Goal: Task Accomplishment & Management: Use online tool/utility

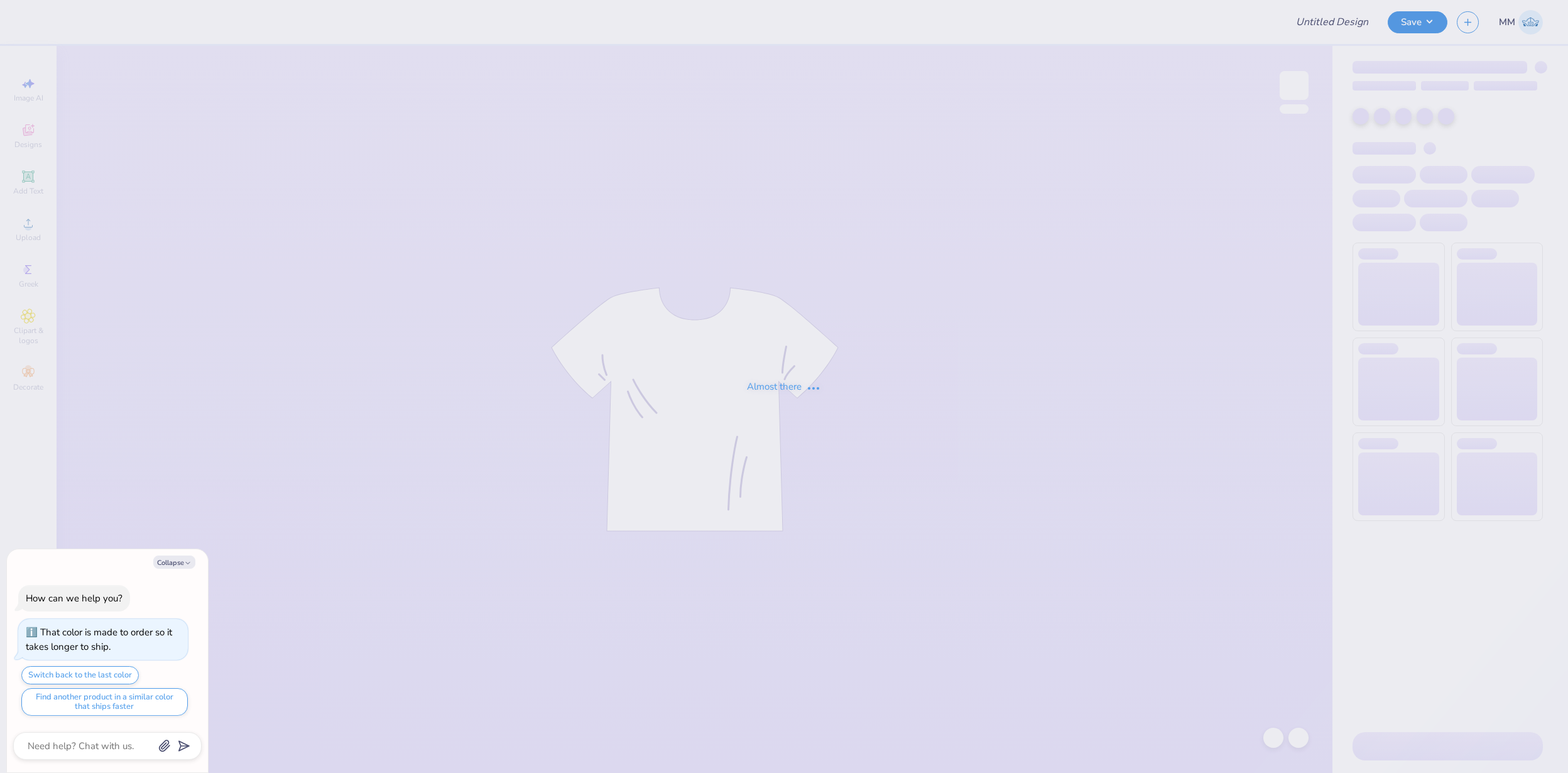
type input "FPS239549"
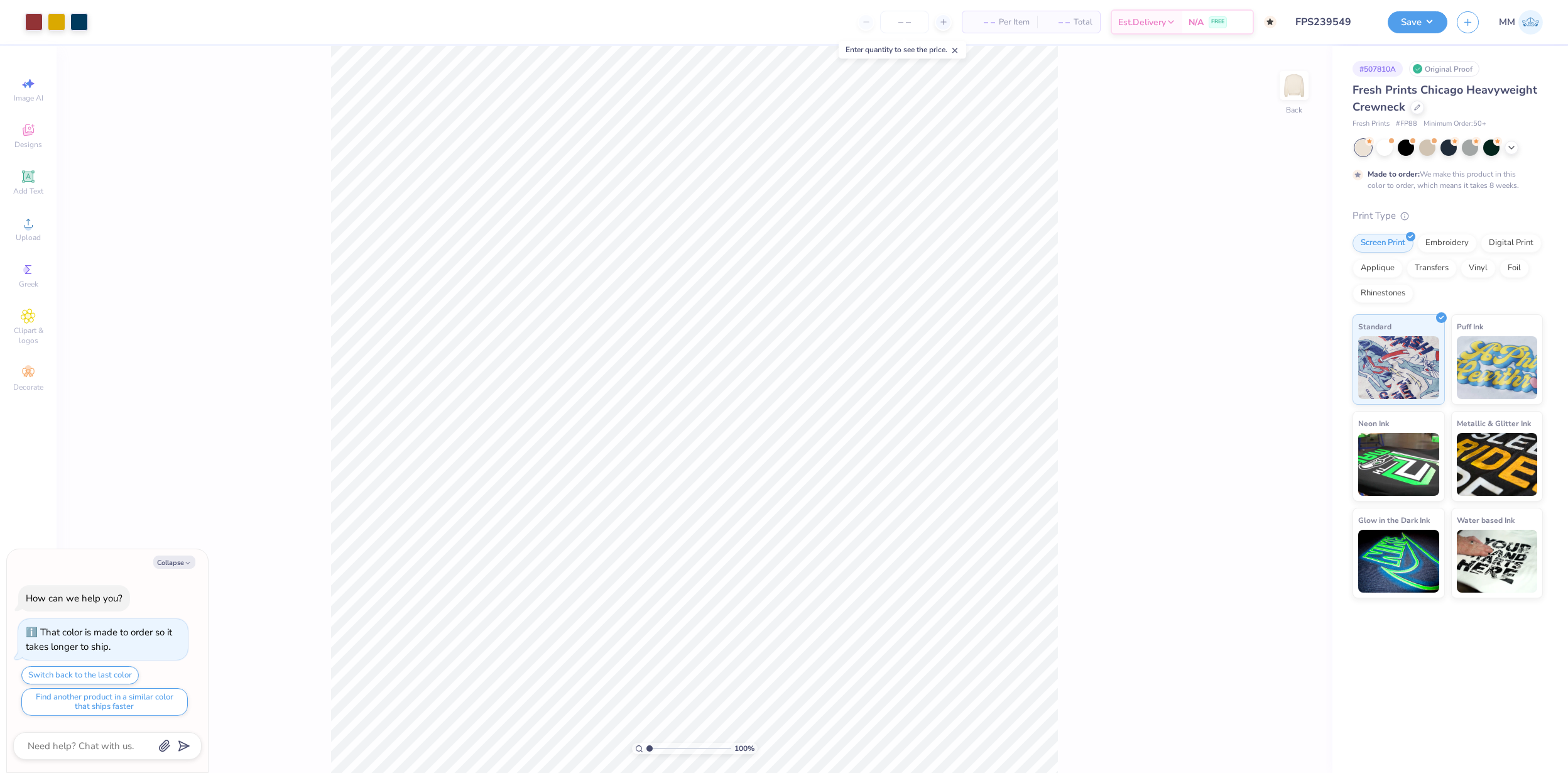
type textarea "x"
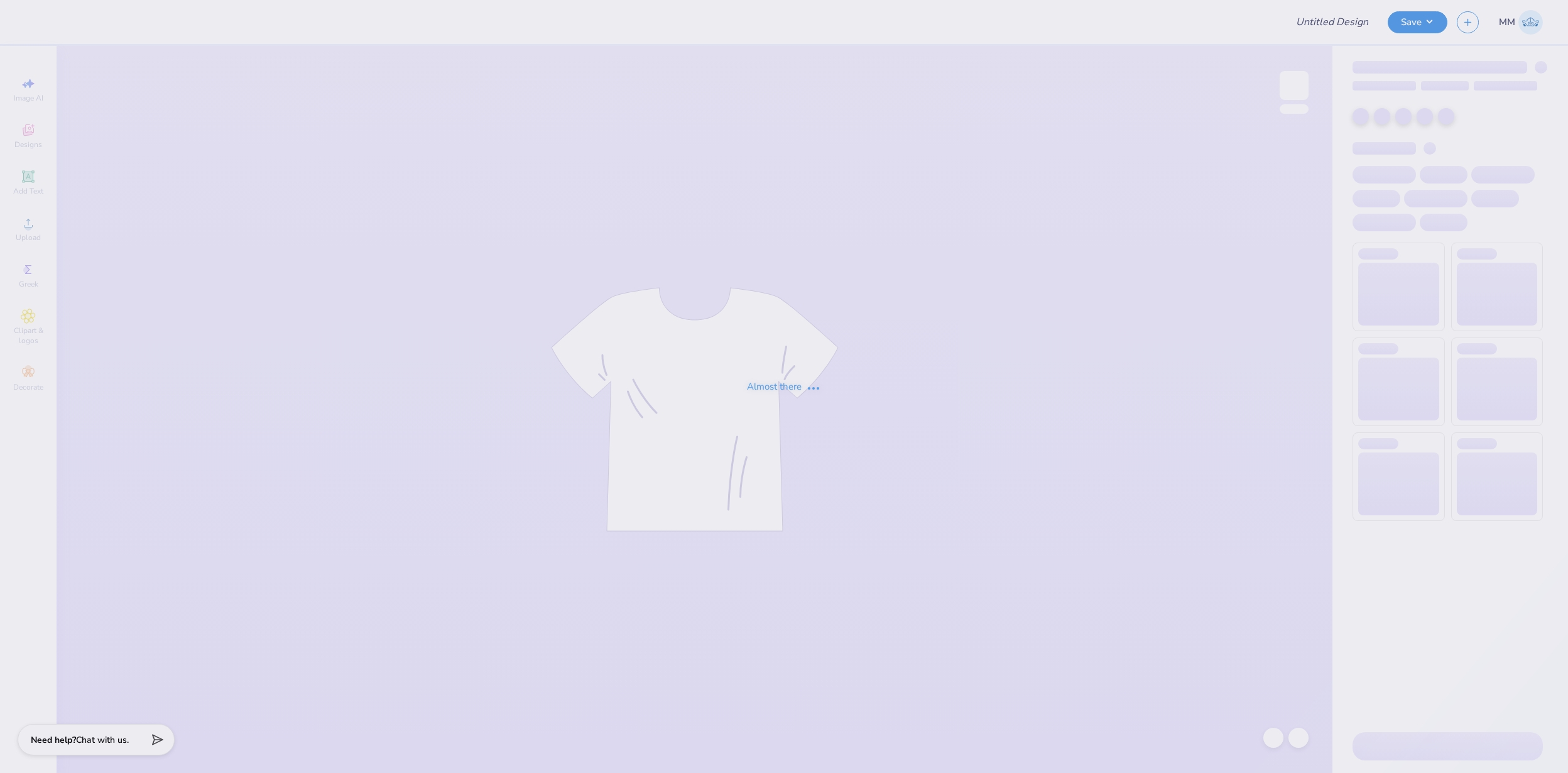
type input "FPS239572"
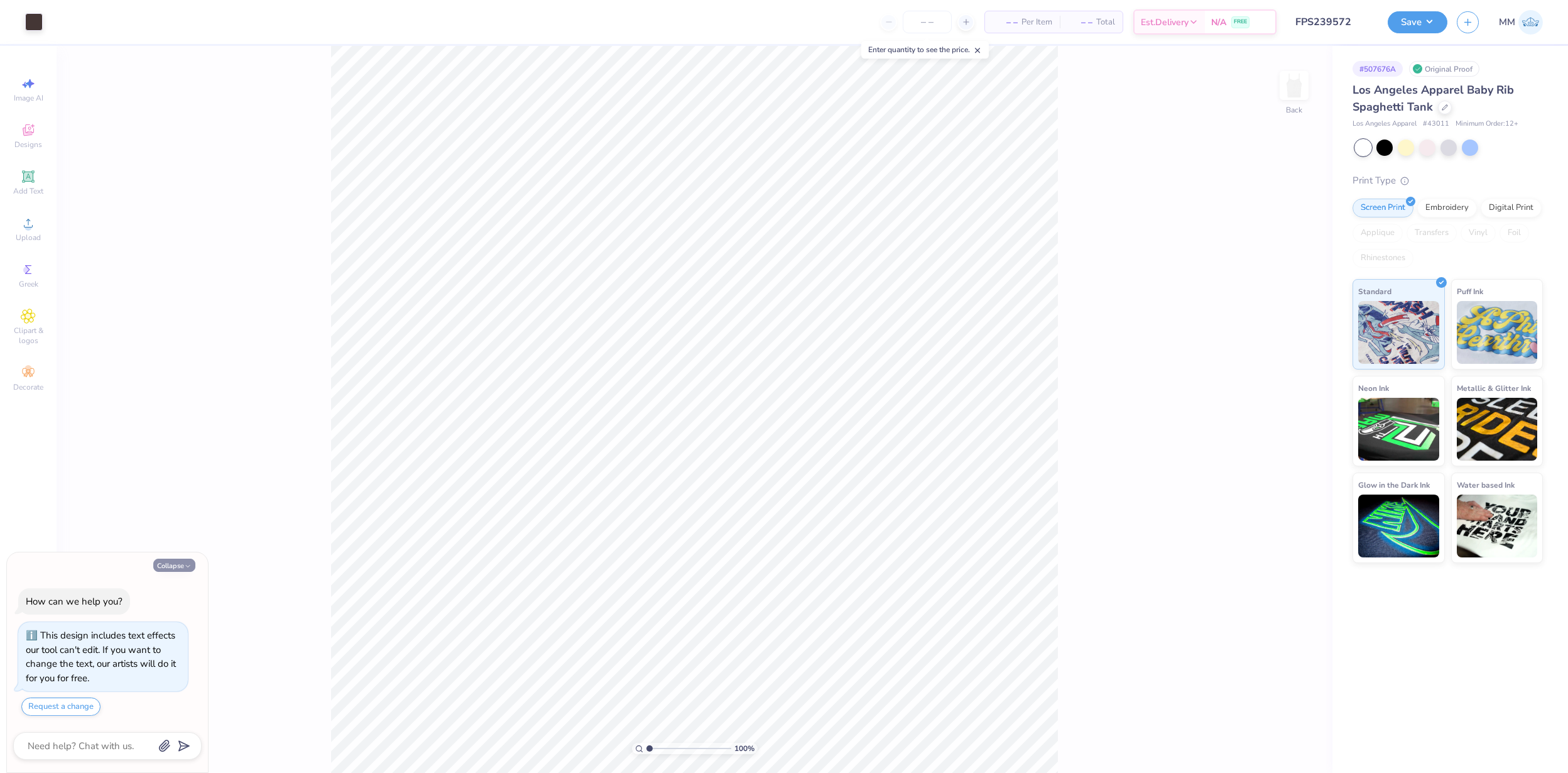
click at [183, 567] on button "Collapse" at bounding box center [174, 564] width 42 height 13
type textarea "x"
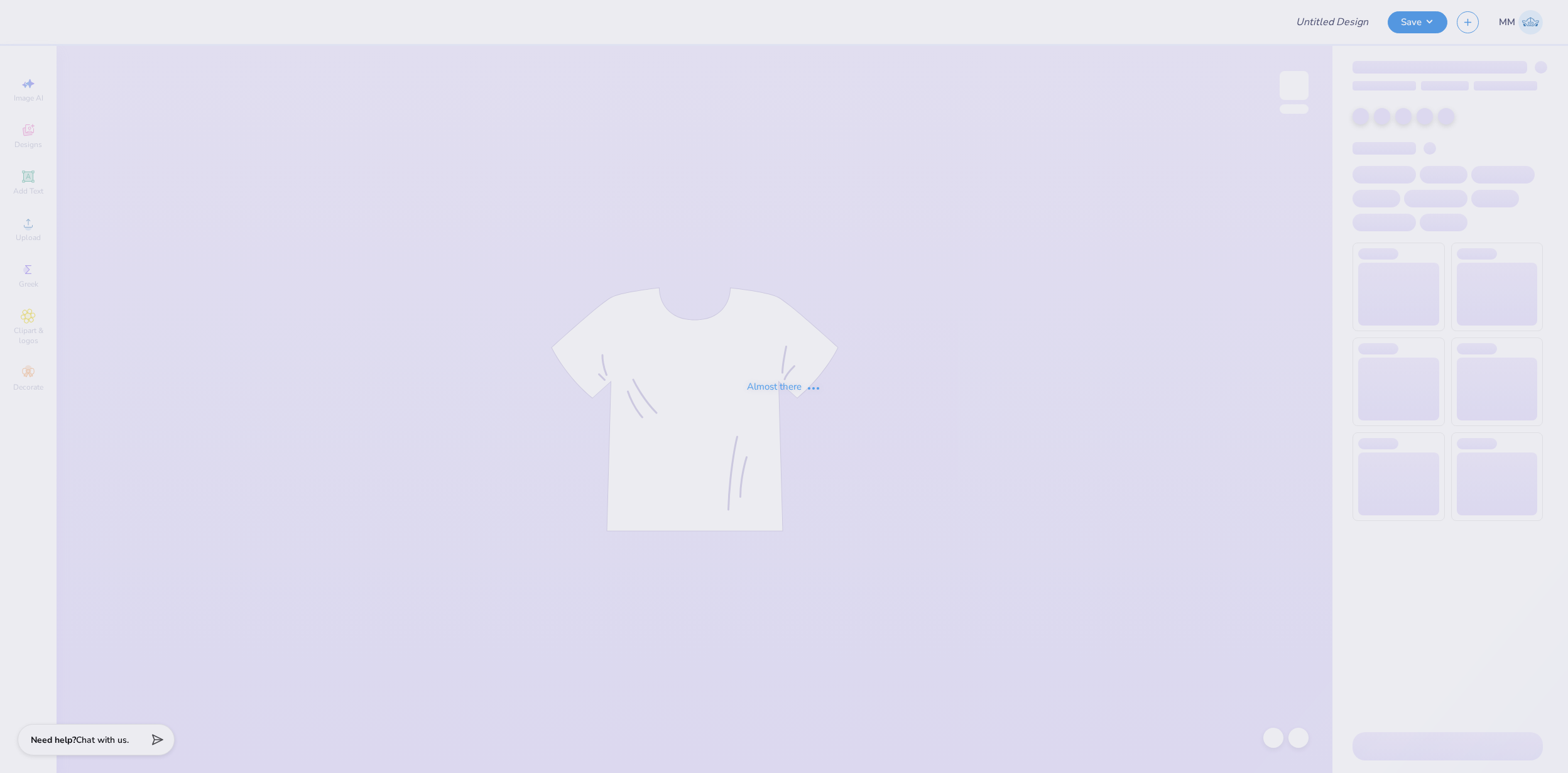
type input "FPS239576"
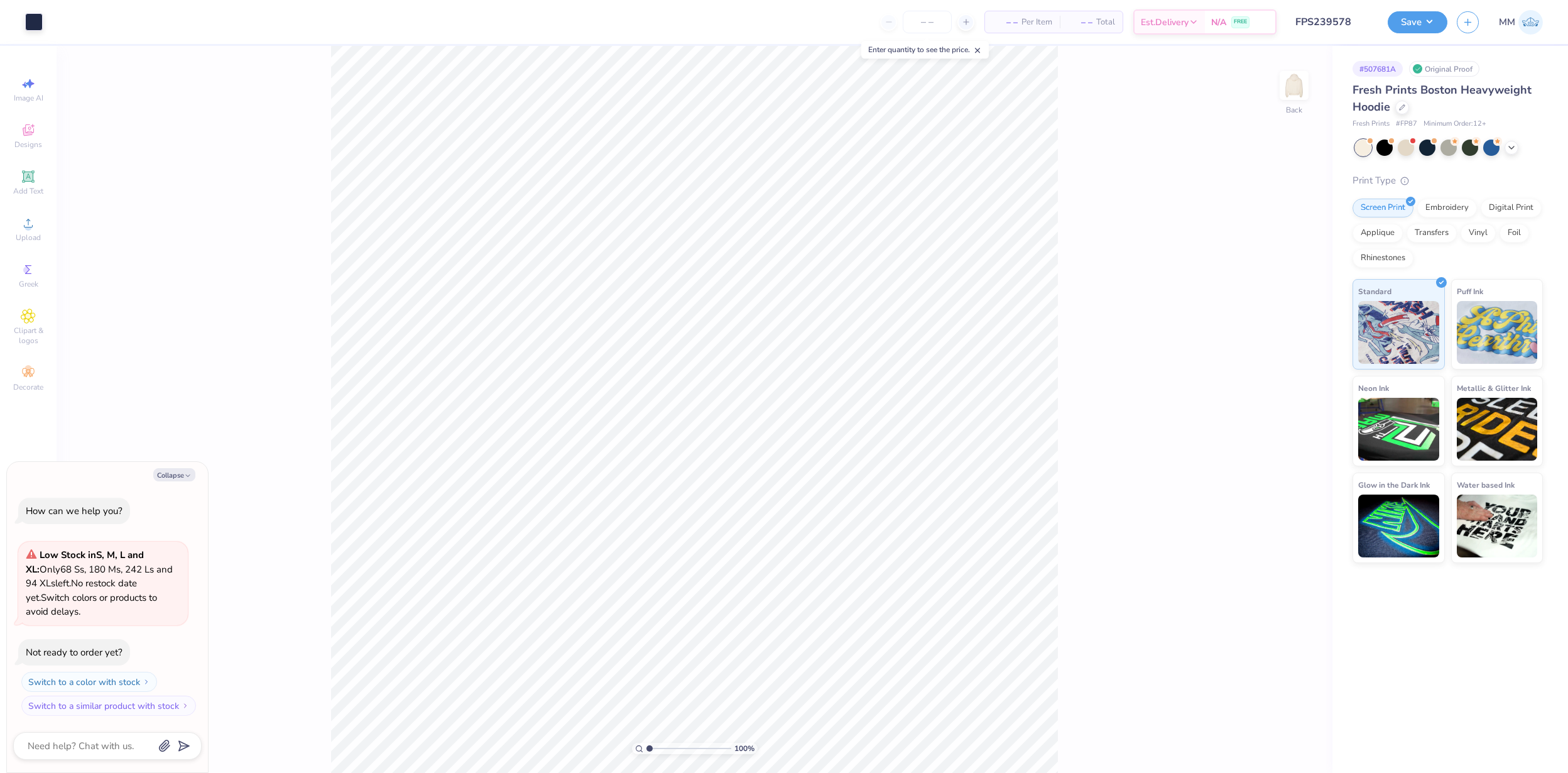
type textarea "x"
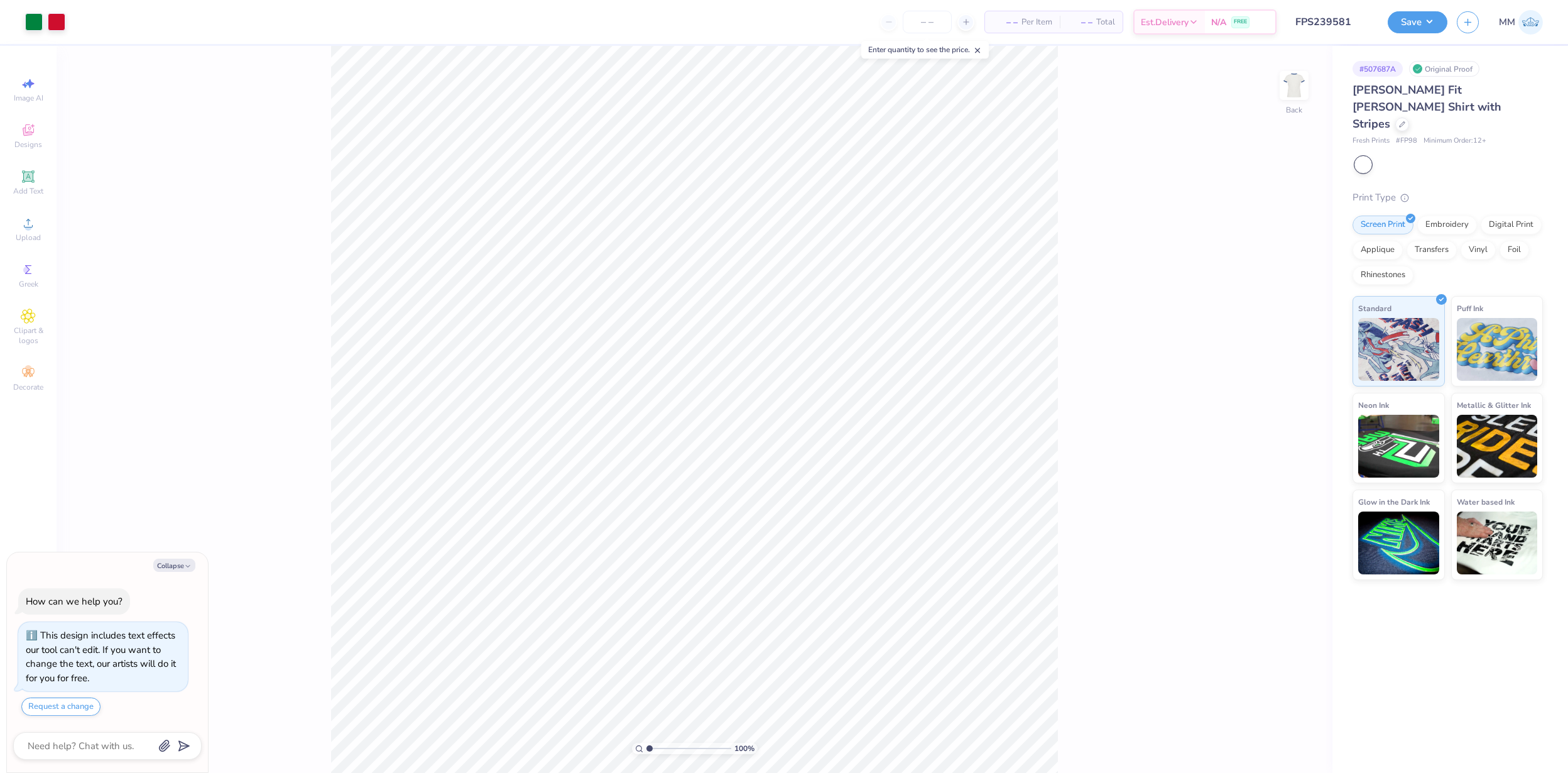
click at [1370, 156] on div at bounding box center [1363, 164] width 17 height 17
click at [1403, 113] on div "Simone Slim Fit Ringer Shirt with Stripes" at bounding box center [1448, 107] width 191 height 51
click at [1404, 120] on icon at bounding box center [1402, 123] width 6 height 6
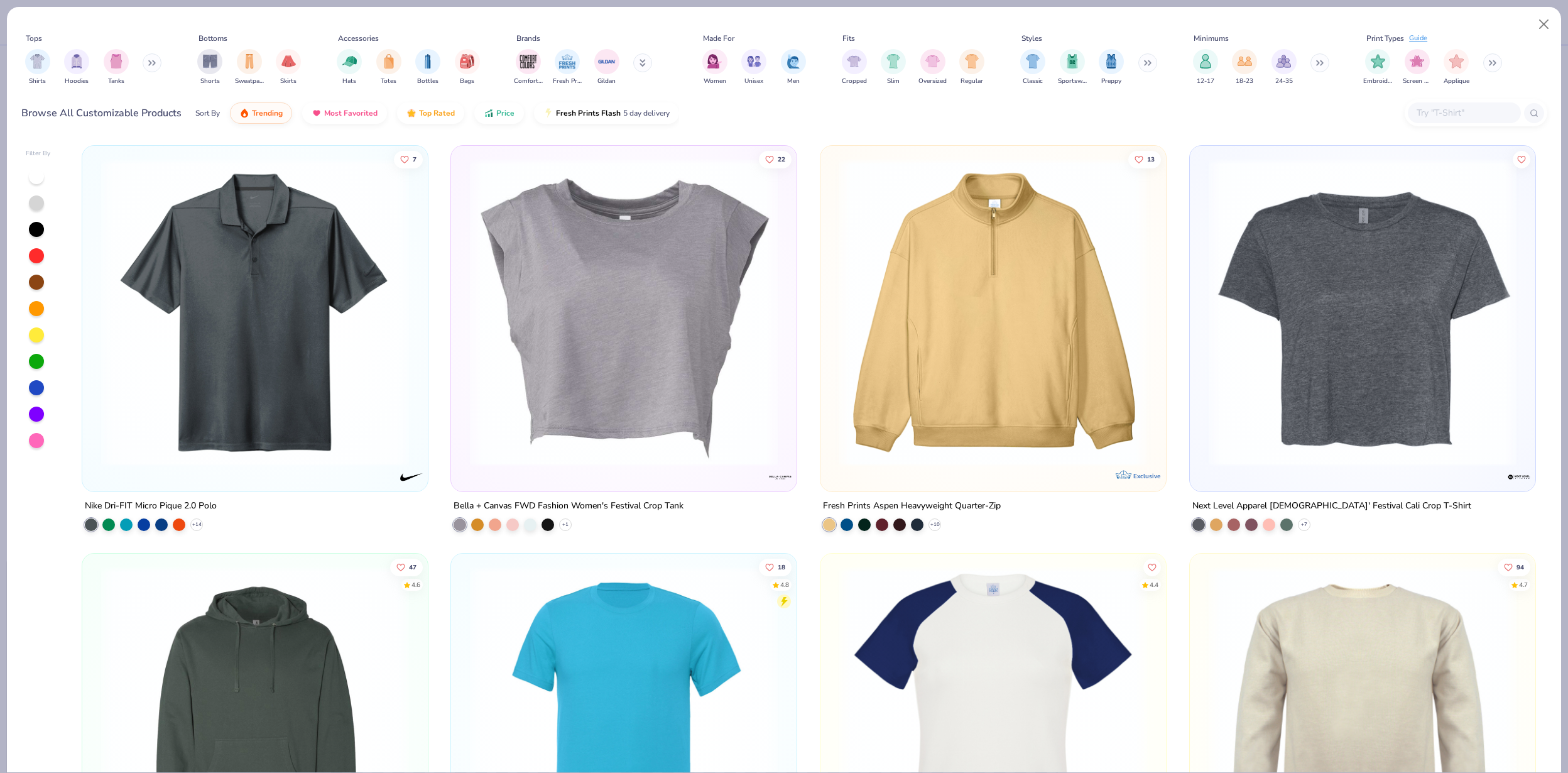
scroll to position [317, 0]
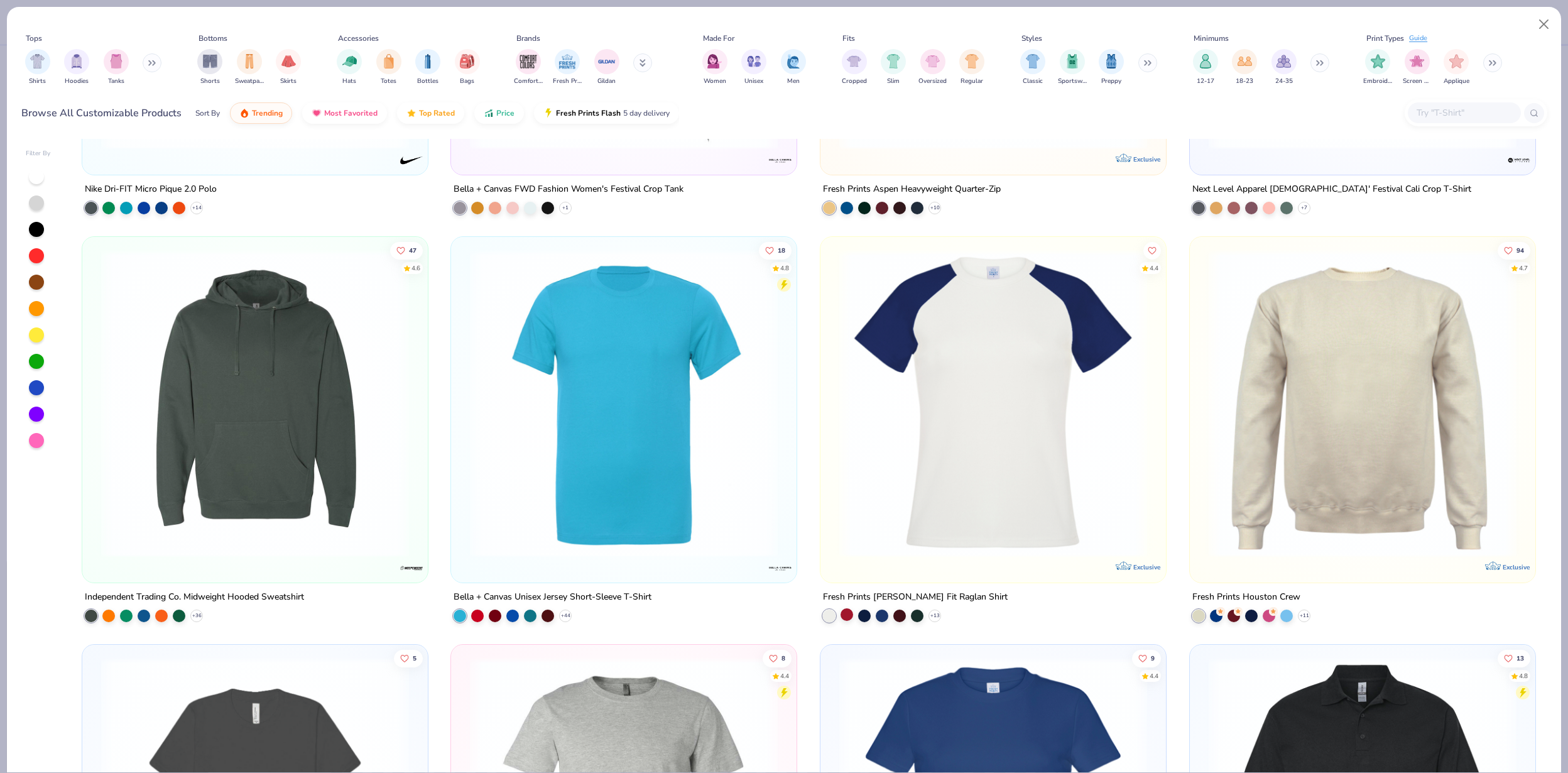
click at [849, 613] on div at bounding box center [847, 613] width 13 height 13
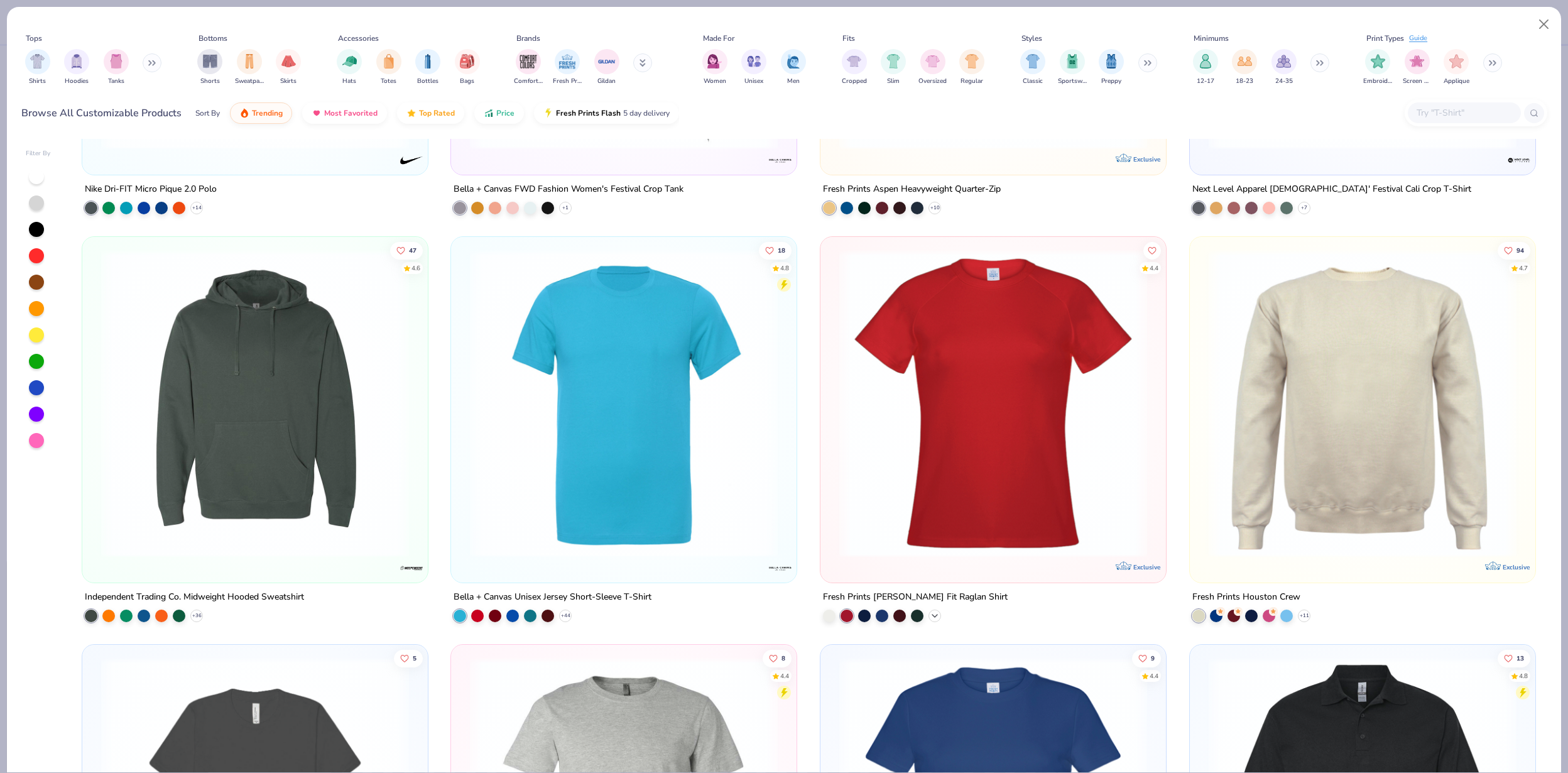
click at [939, 612] on icon at bounding box center [935, 615] width 10 height 10
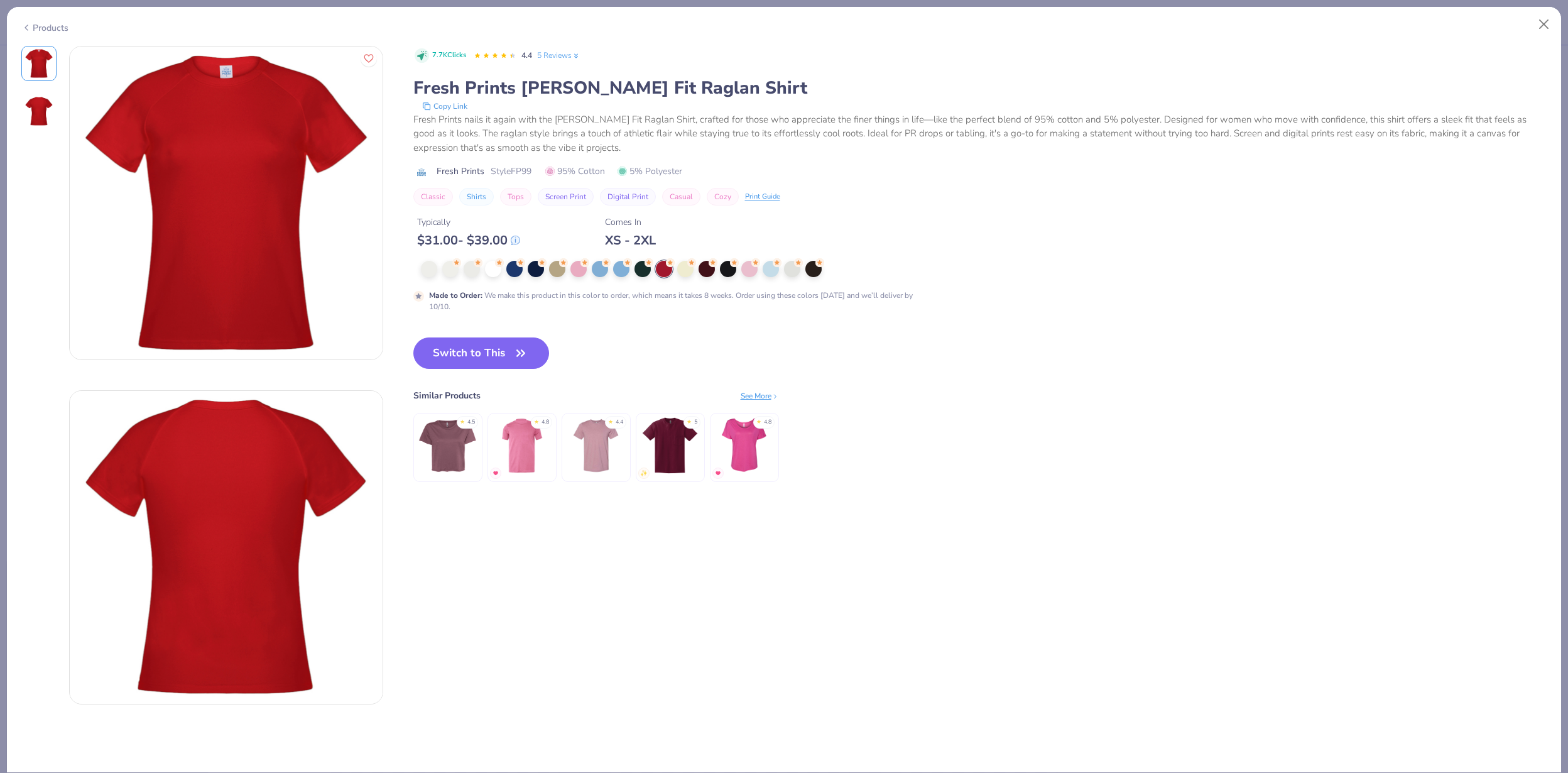
click at [45, 27] on div "Products" at bounding box center [45, 27] width 47 height 13
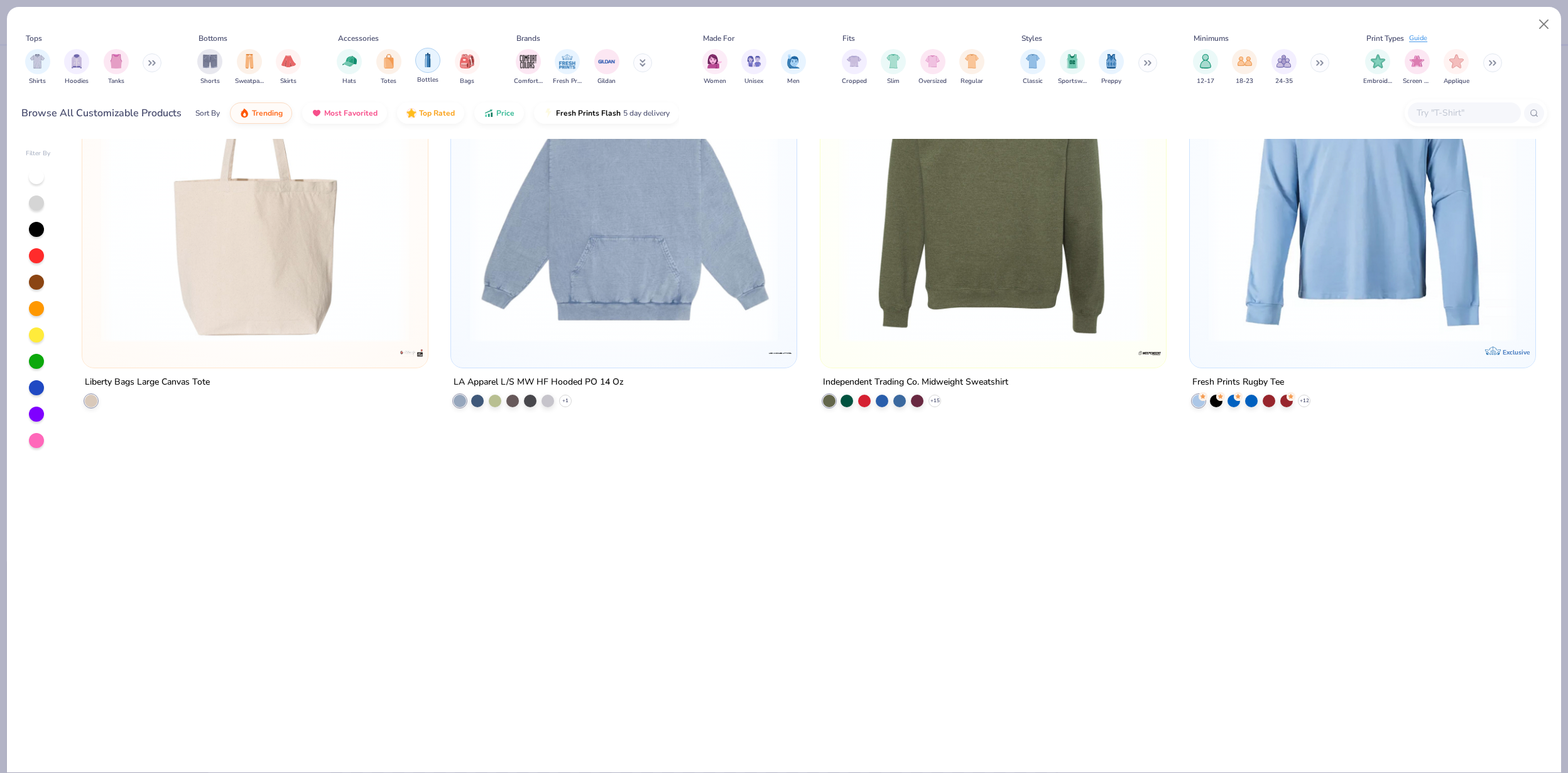
scroll to position [6247, 0]
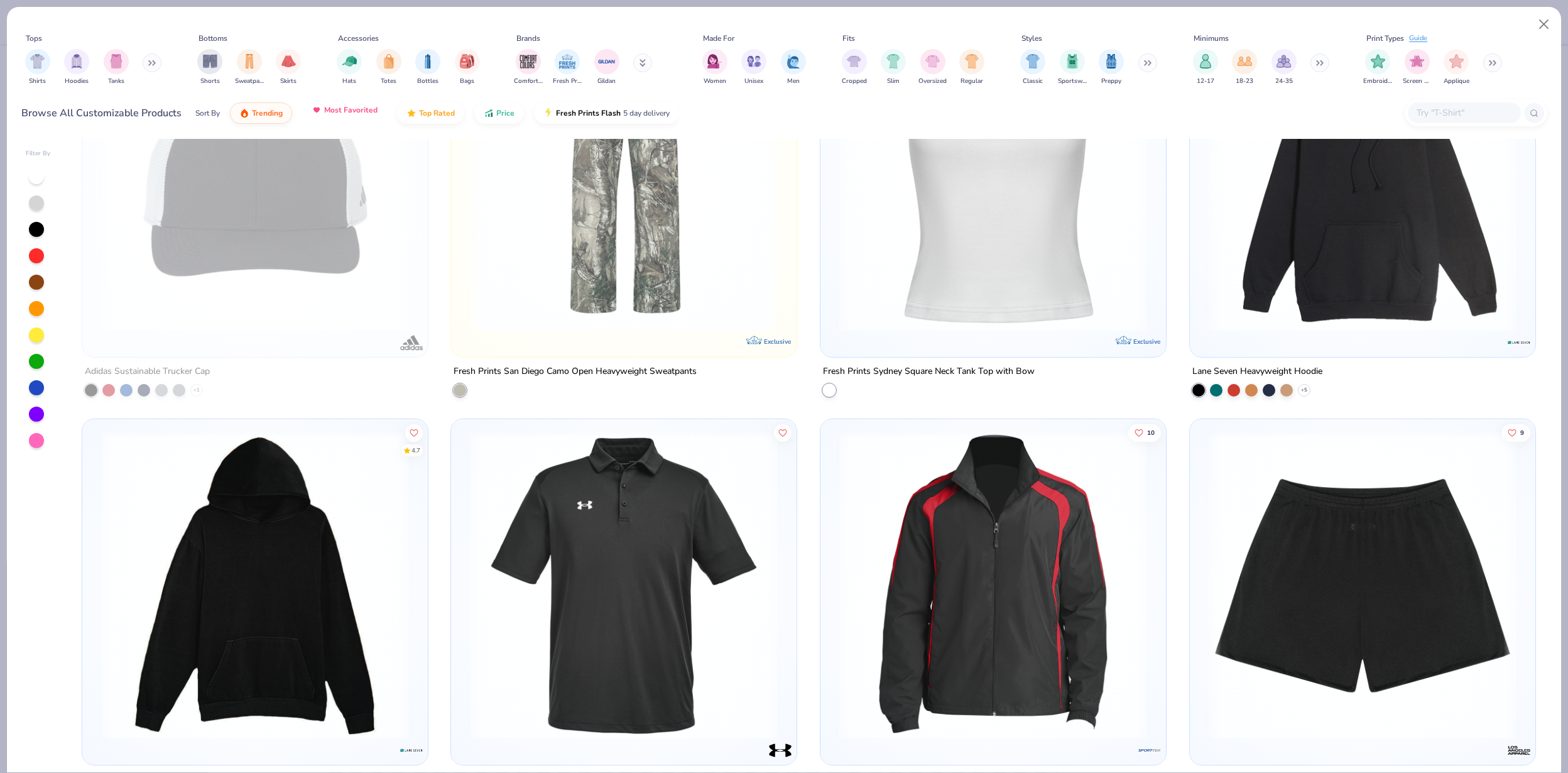
click at [355, 111] on span "Most Favorited" at bounding box center [351, 109] width 54 height 10
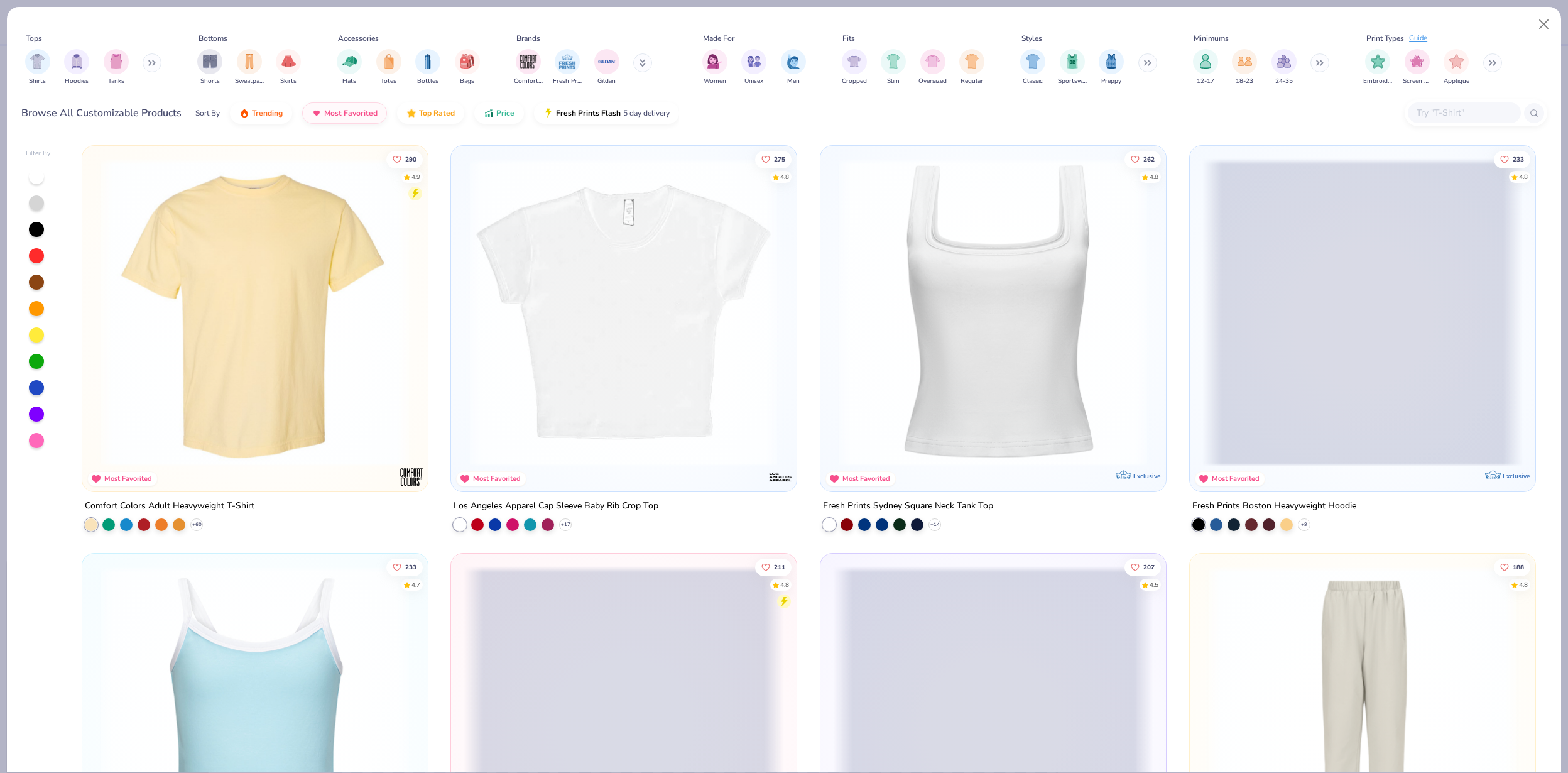
click at [463, 295] on img at bounding box center [304, 312] width 321 height 308
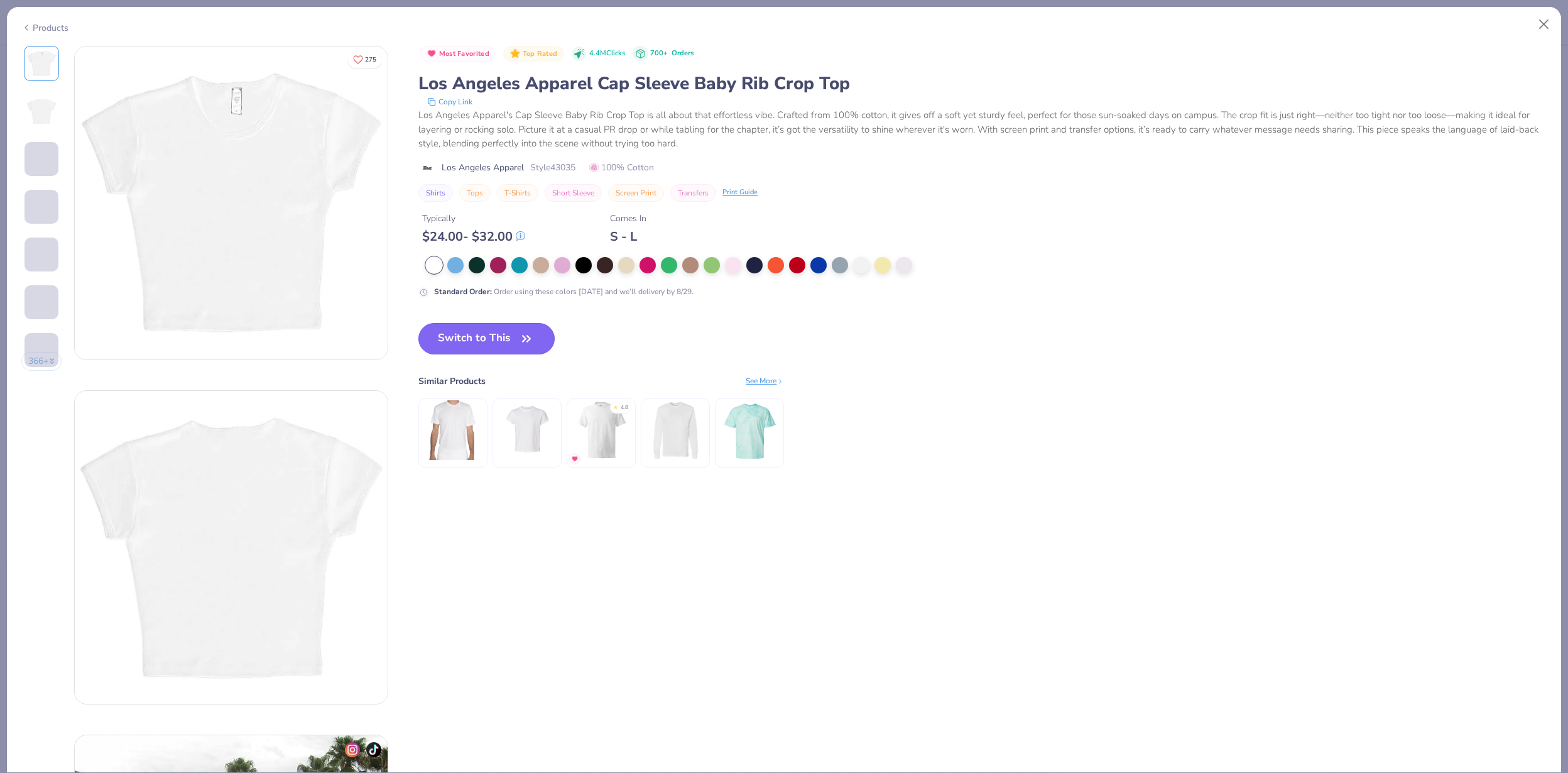
click at [463, 326] on button "Switch to This" at bounding box center [486, 338] width 136 height 31
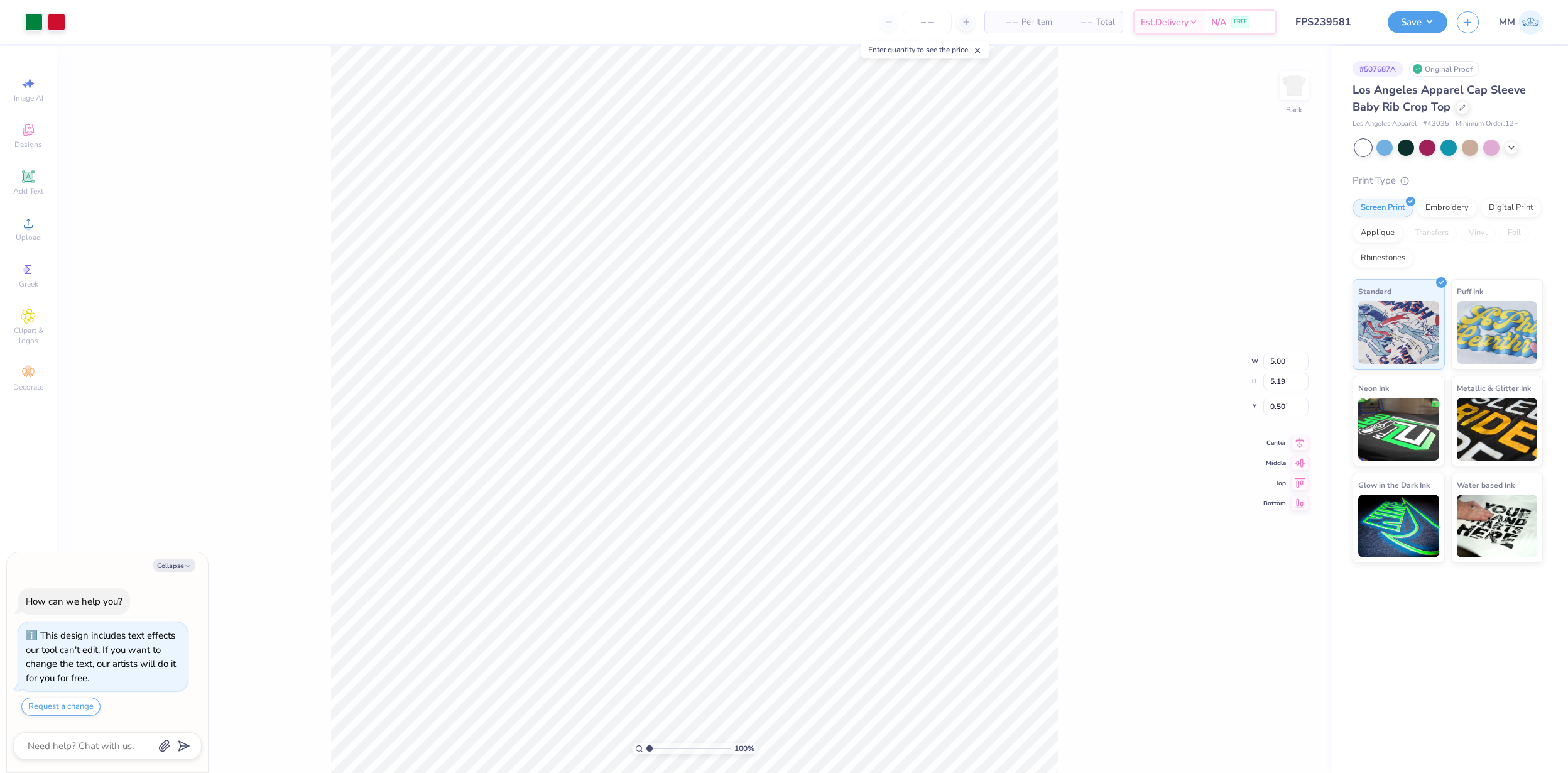
type textarea "x"
type input "1.27"
click at [1423, 18] on button "Save" at bounding box center [1417, 21] width 60 height 21
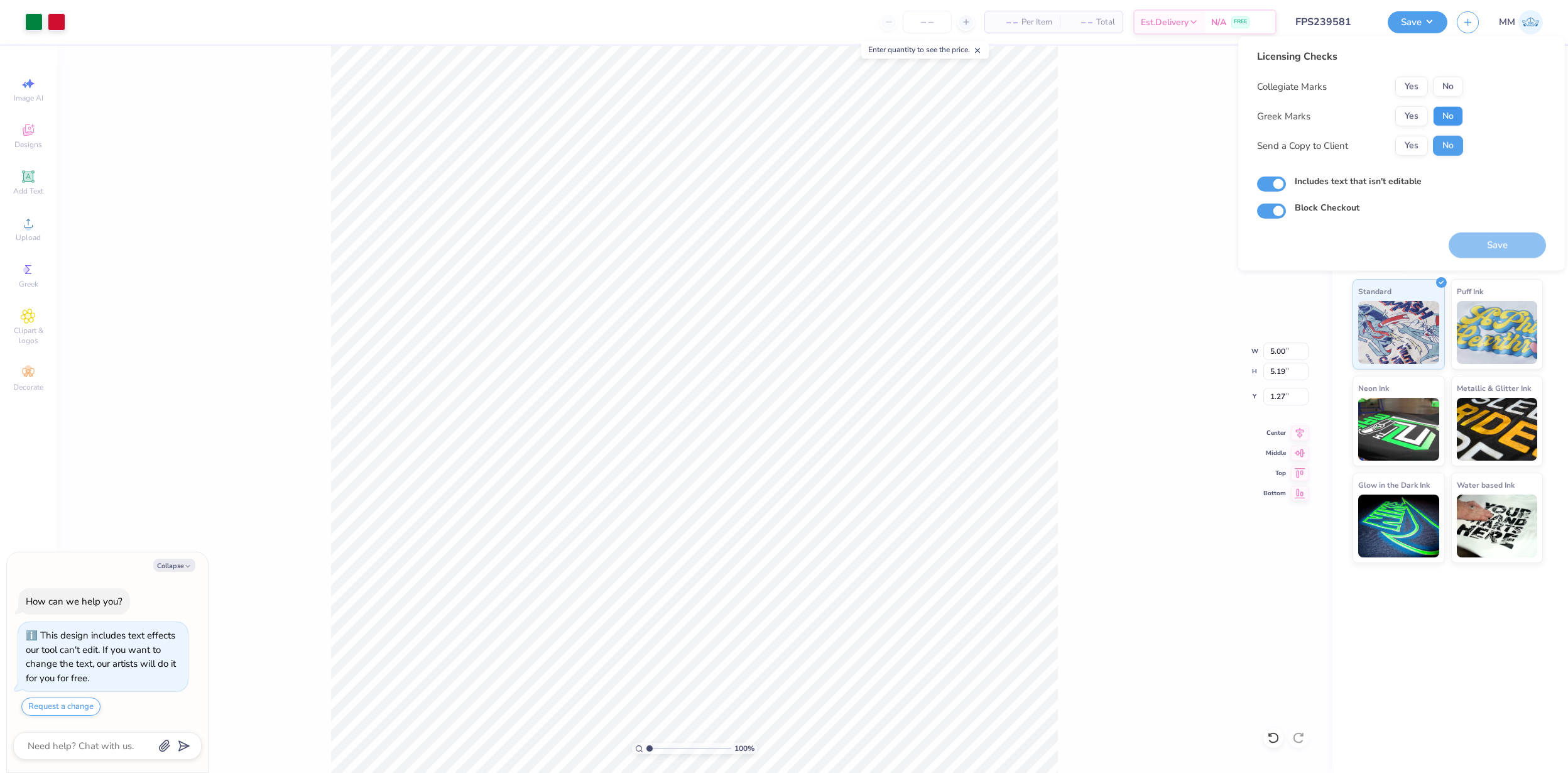
click at [1453, 109] on button "No" at bounding box center [1448, 116] width 30 height 21
click at [1453, 91] on button "No" at bounding box center [1448, 86] width 30 height 21
click at [1499, 244] on button "Save" at bounding box center [1498, 245] width 98 height 25
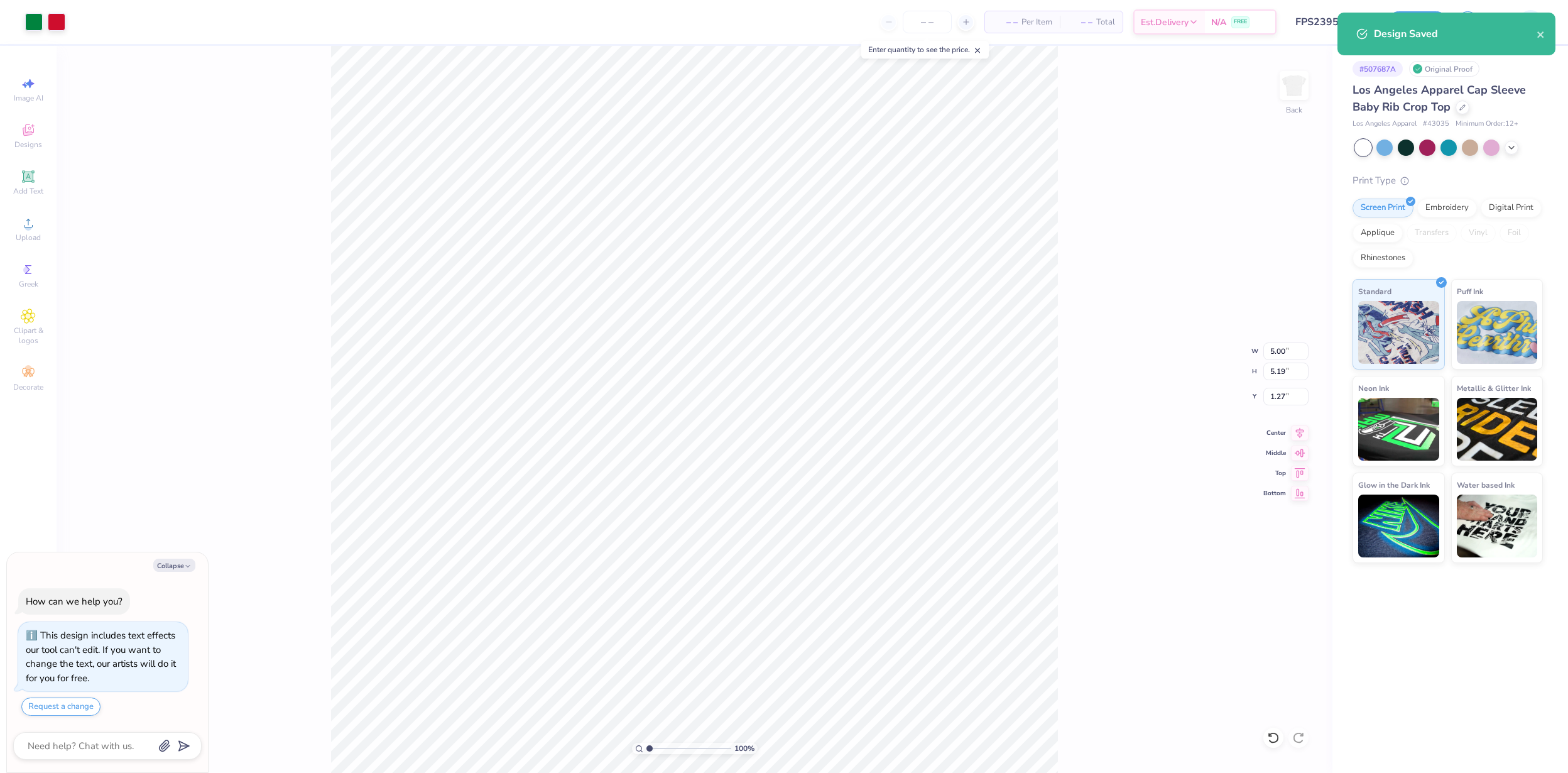
type textarea "x"
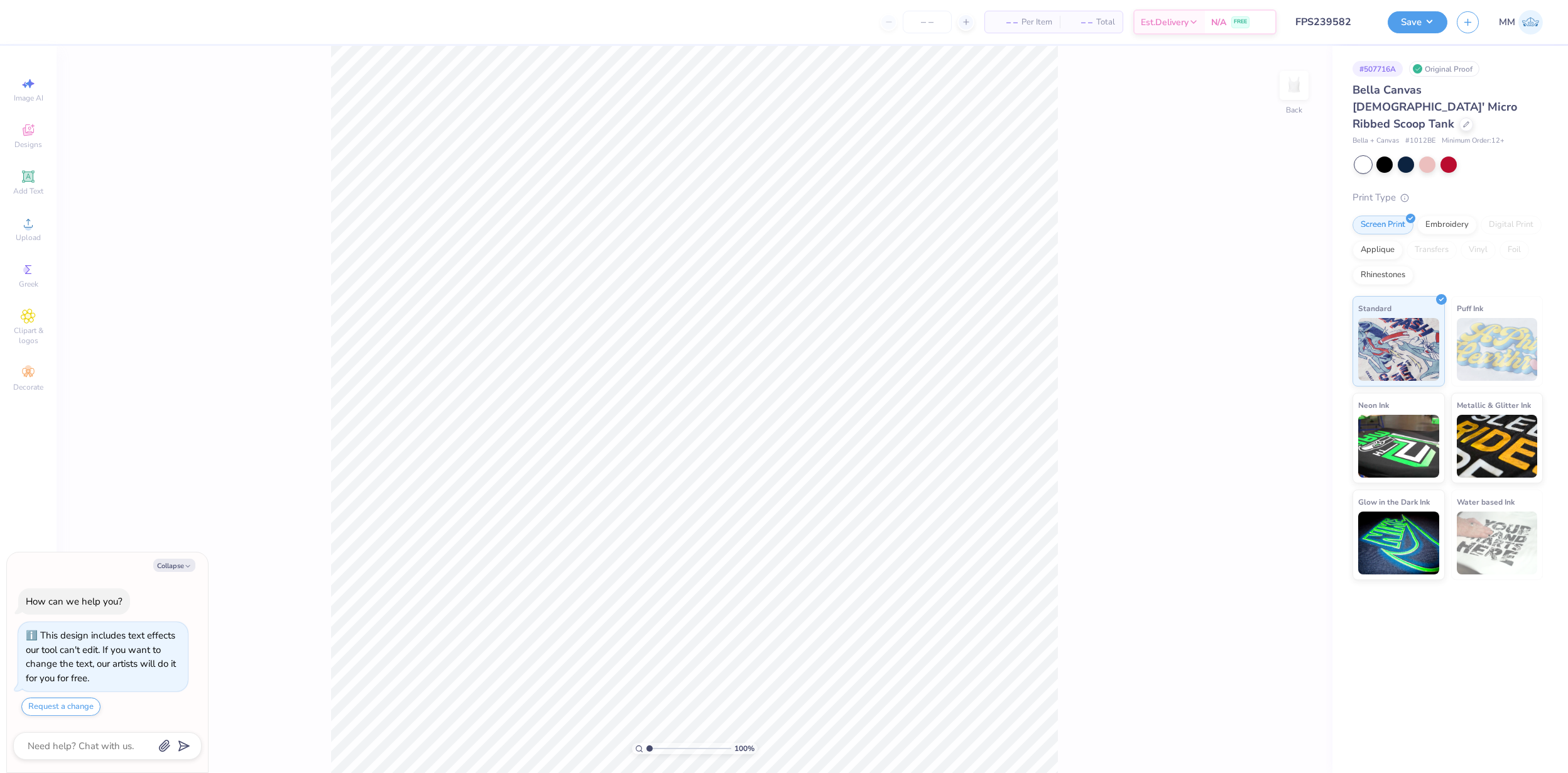
type textarea "x"
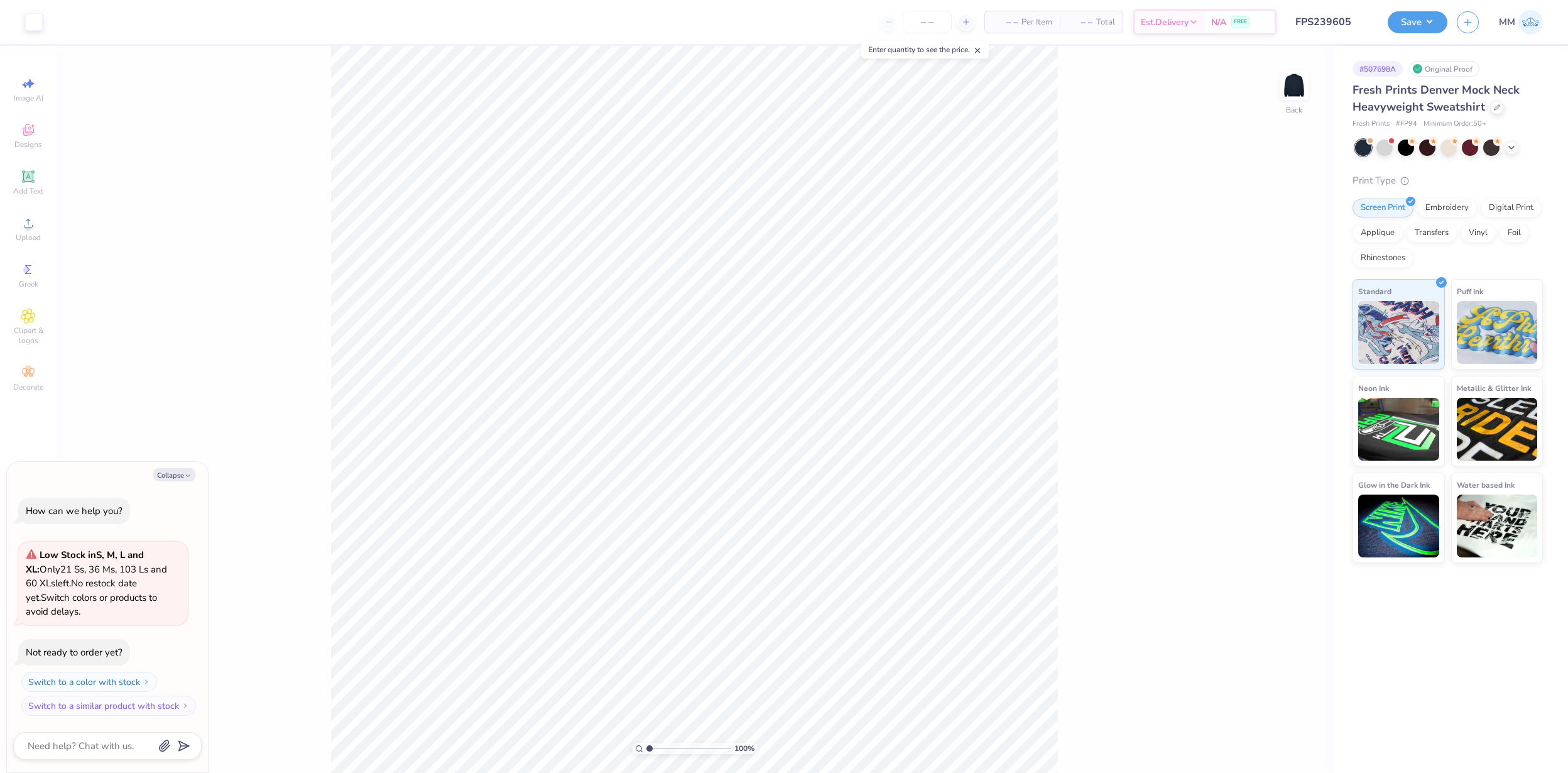
type textarea "x"
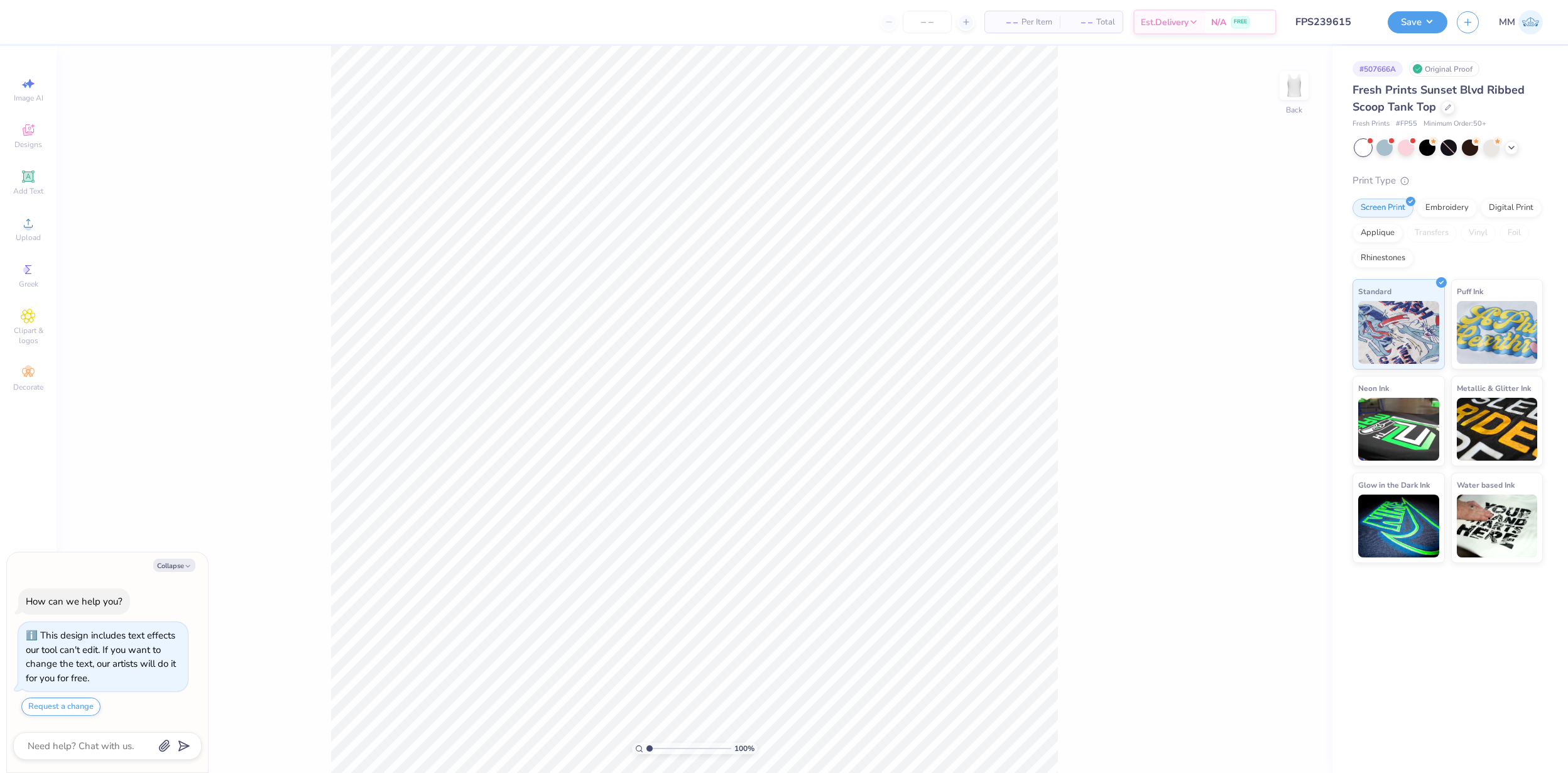
type textarea "x"
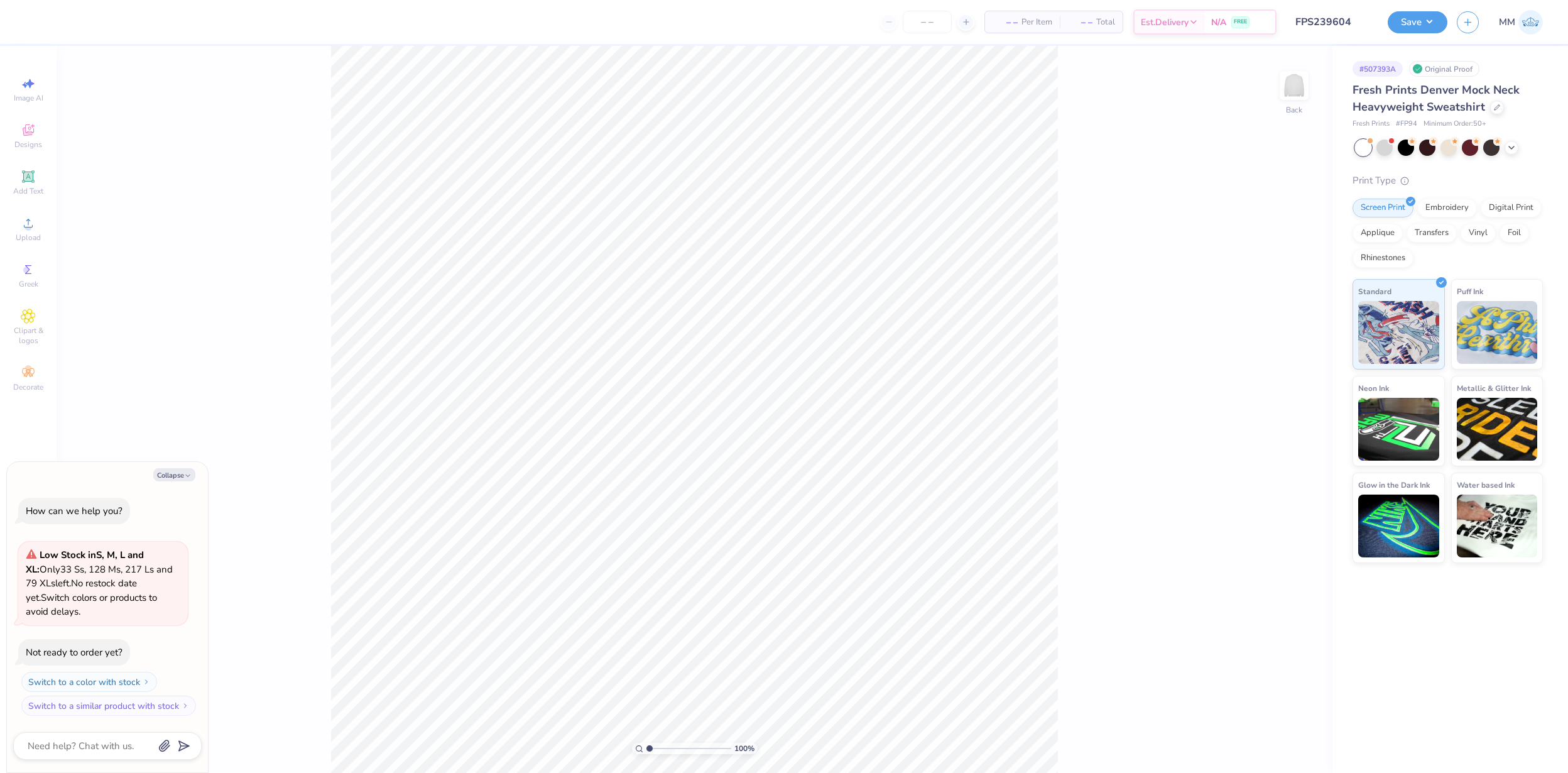
type textarea "x"
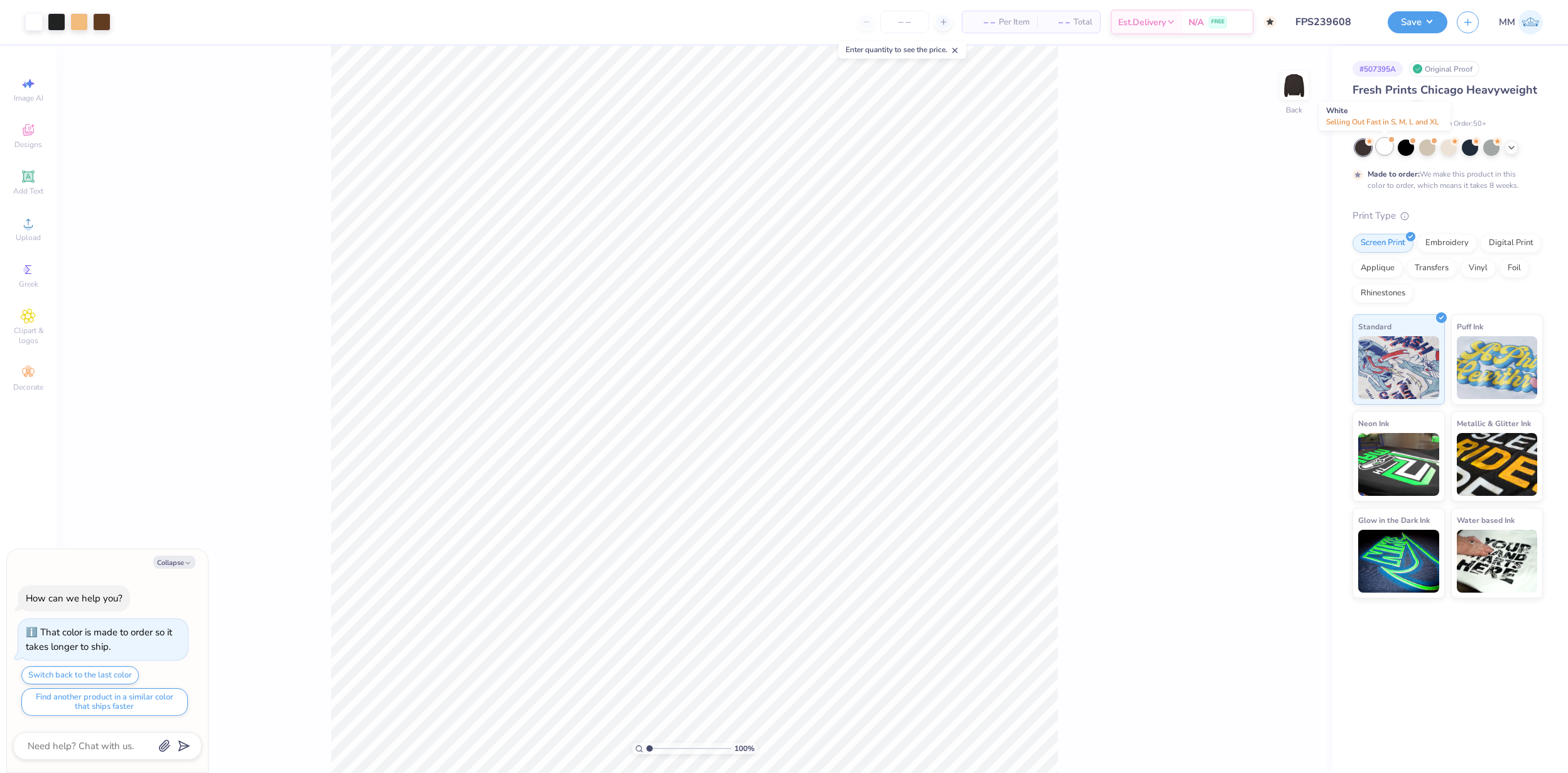
click at [1384, 150] on div at bounding box center [1384, 146] width 17 height 17
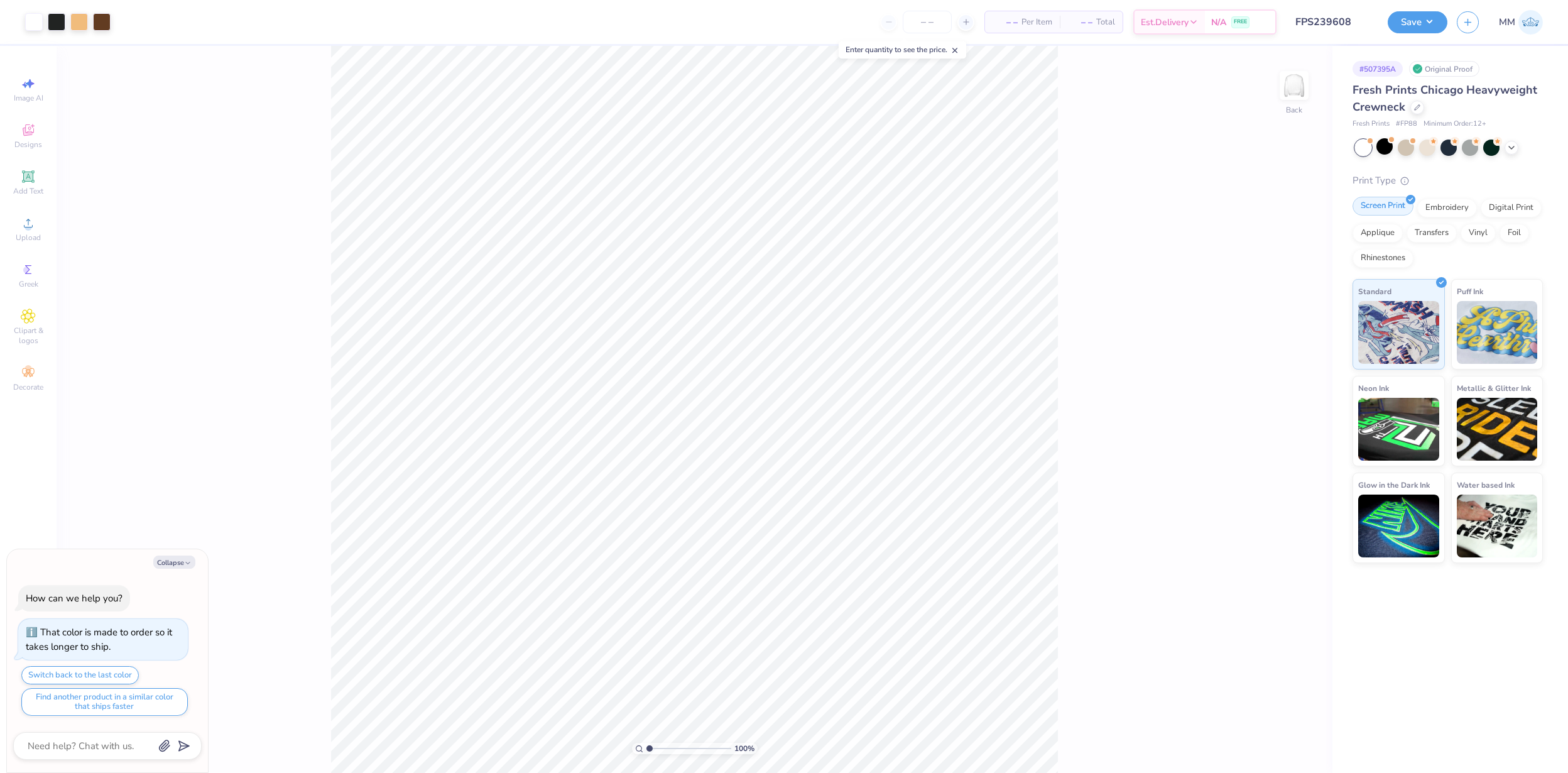
scroll to position [243, 0]
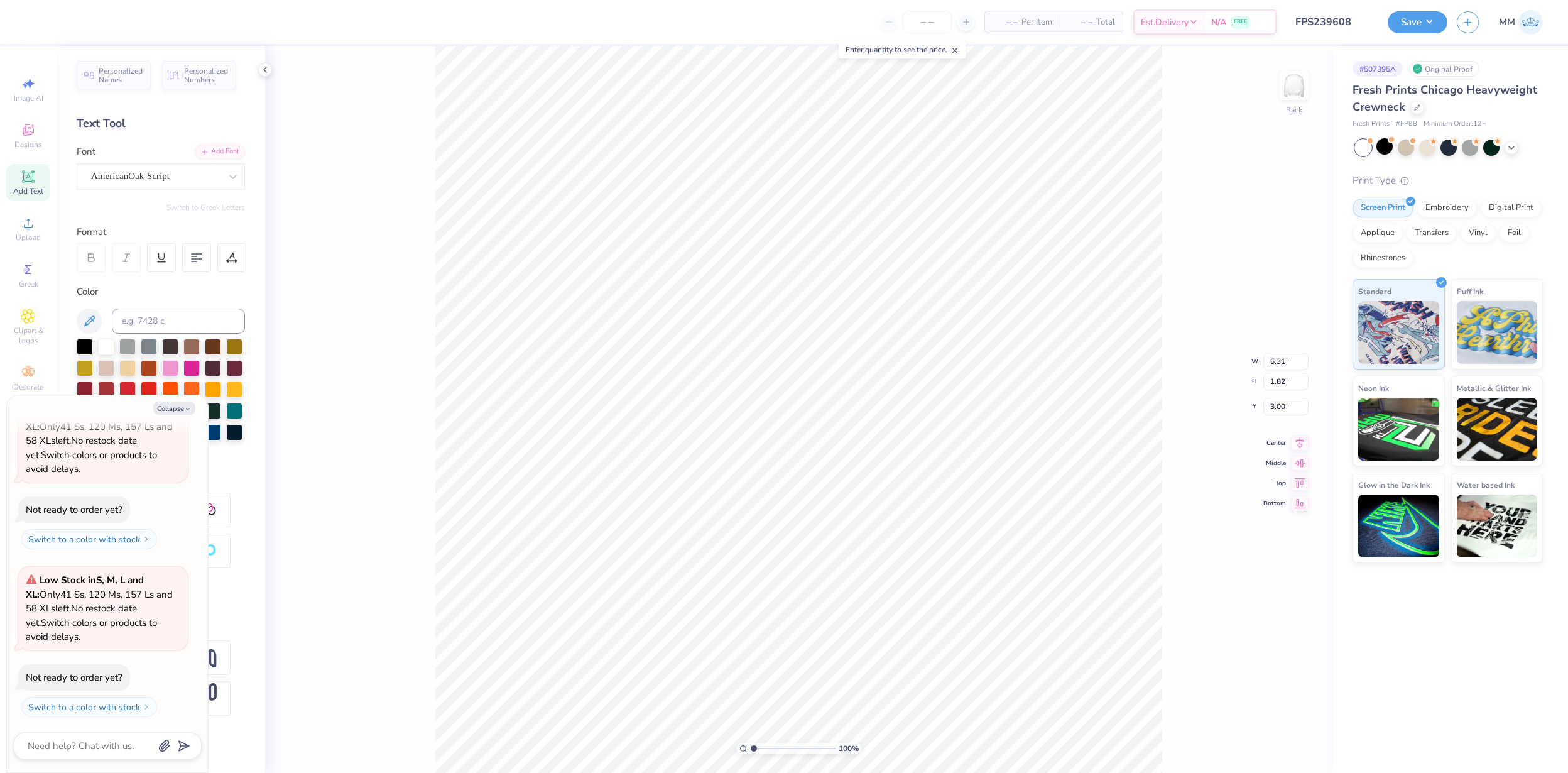
click at [384, 136] on div "100 % Back W 6.31 6.31 " H 1.82 1.82 " Y 3.00 3.00 " Center Middle Top Bottom" at bounding box center [799, 409] width 1067 height 727
click at [34, 25] on div at bounding box center [34, 21] width 18 height 18
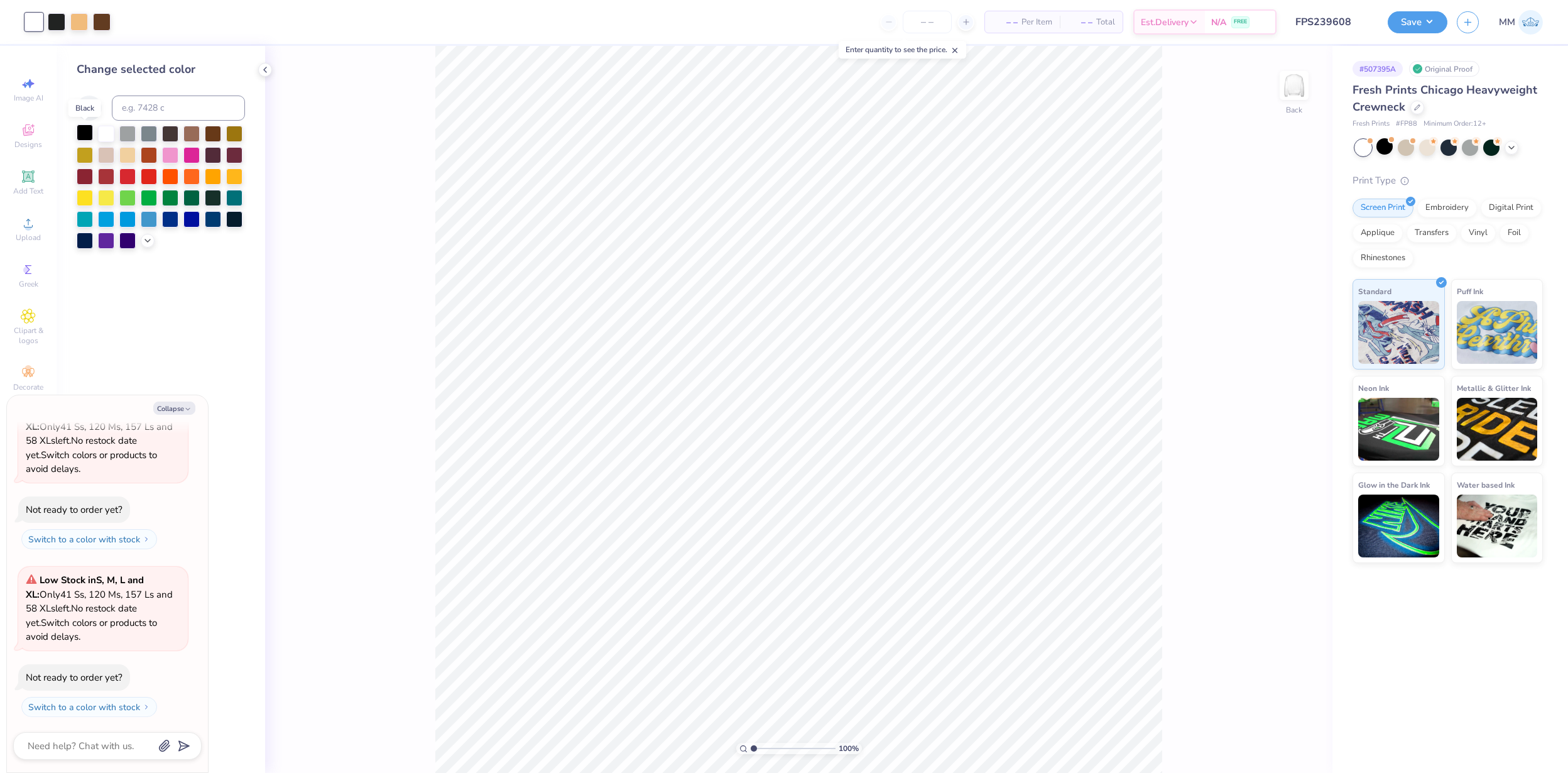
click at [85, 138] on div at bounding box center [84, 132] width 17 height 17
click at [1408, 25] on button "Save" at bounding box center [1417, 21] width 60 height 21
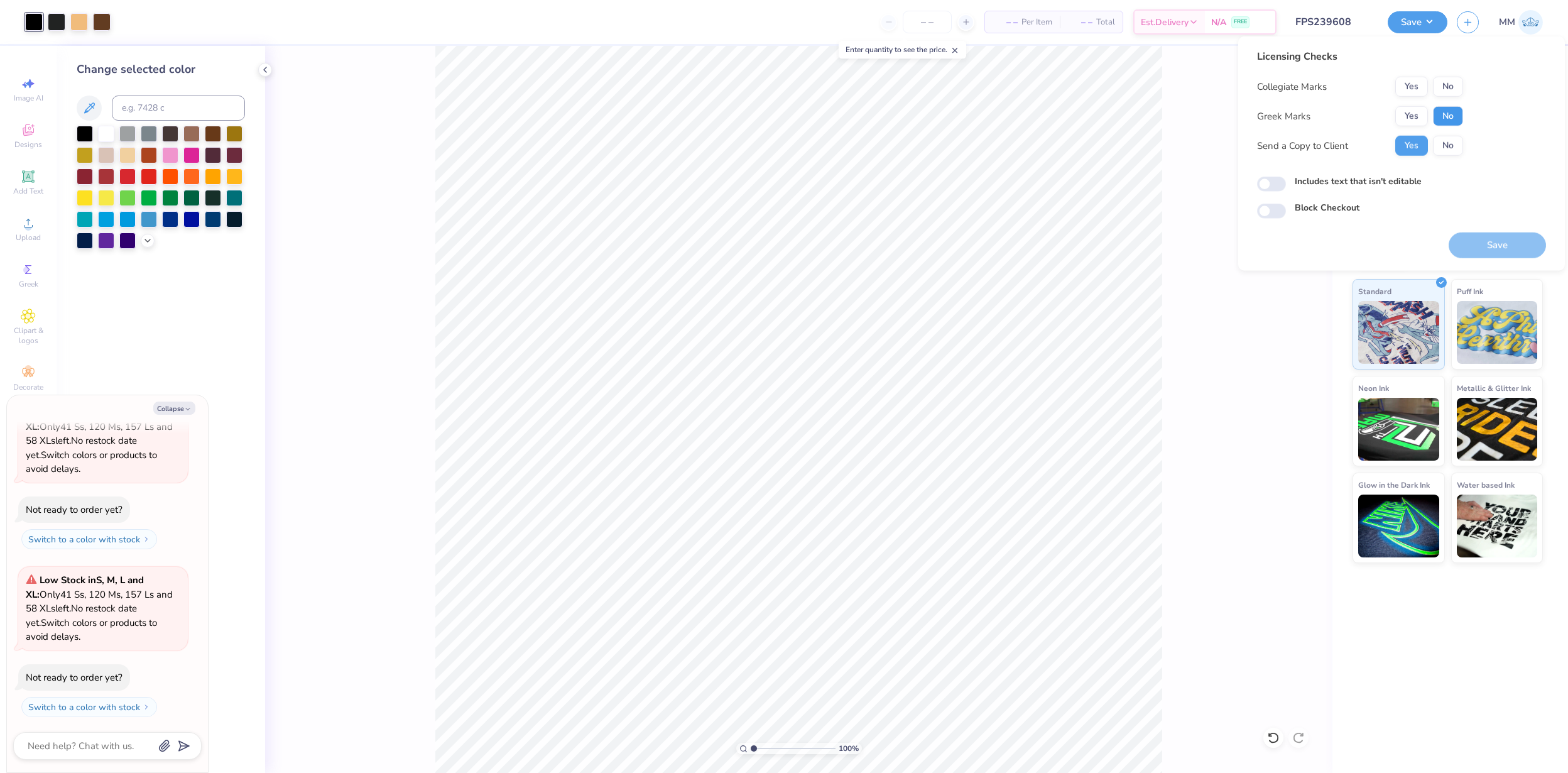
click at [1447, 112] on button "No" at bounding box center [1448, 116] width 30 height 21
click at [1447, 83] on button "No" at bounding box center [1448, 86] width 30 height 21
click at [1454, 145] on button "No" at bounding box center [1448, 146] width 30 height 21
click at [1489, 242] on button "Save" at bounding box center [1498, 245] width 98 height 25
type textarea "x"
